Goal: Task Accomplishment & Management: Manage account settings

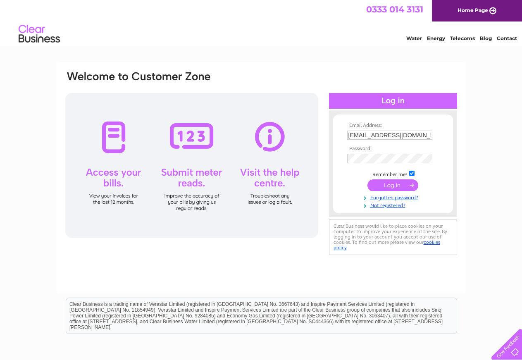
click at [398, 183] on input "submit" at bounding box center [393, 185] width 51 height 12
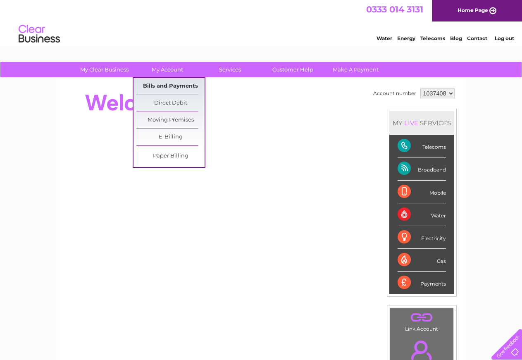
click at [161, 81] on link "Bills and Payments" at bounding box center [170, 86] width 68 height 17
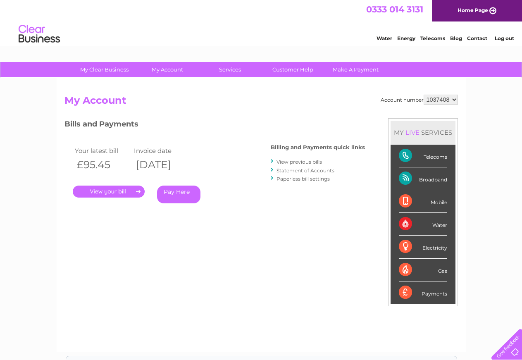
click at [114, 190] on link "." at bounding box center [109, 192] width 72 height 12
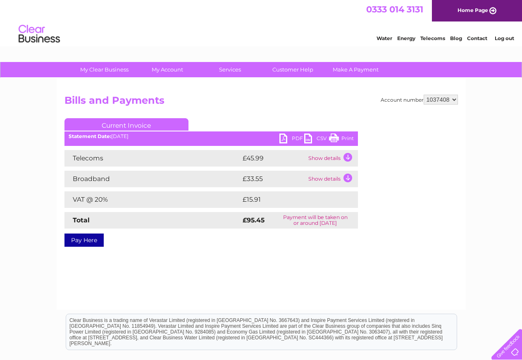
click at [290, 137] on link "PDF" at bounding box center [292, 140] width 25 height 12
click at [501, 41] on link "Log out" at bounding box center [504, 38] width 19 height 6
